Goal: Check status: Check status

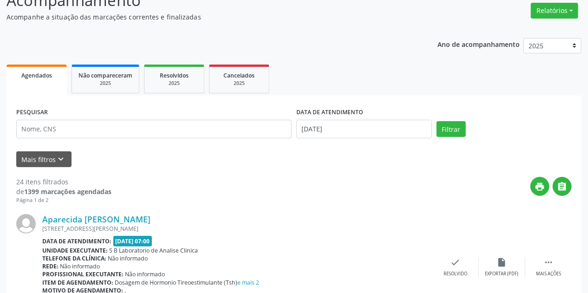
scroll to position [112, 0]
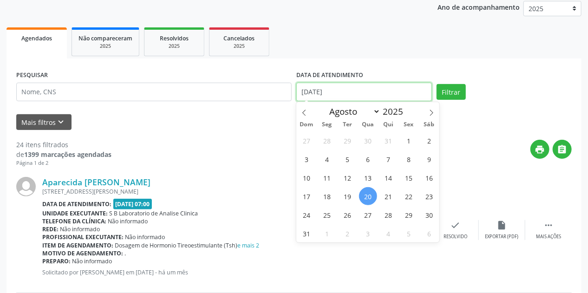
click at [322, 89] on input "[DATE]" at bounding box center [365, 92] width 136 height 19
click at [327, 218] on span "25" at bounding box center [327, 215] width 18 height 18
type input "25/08/2025"
click at [327, 218] on span "25" at bounding box center [327, 215] width 18 height 18
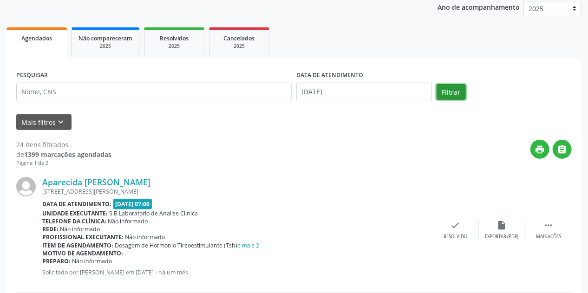
click at [461, 93] on button "Filtrar" at bounding box center [451, 92] width 29 height 16
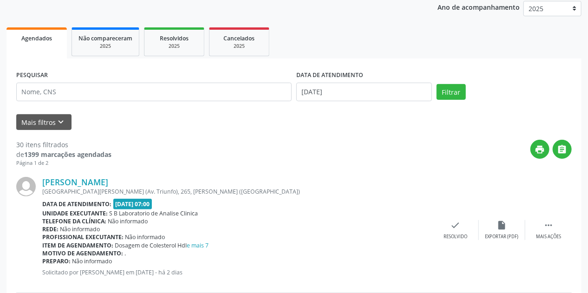
scroll to position [0, 0]
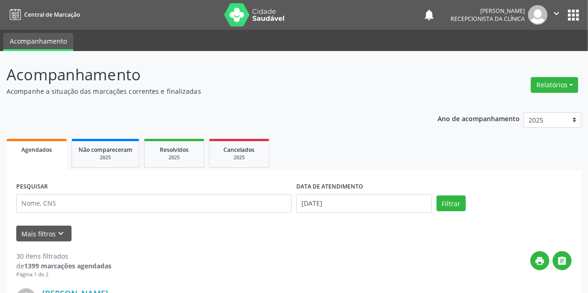
click at [260, 14] on img at bounding box center [254, 14] width 60 height 23
